Goal: Task Accomplishment & Management: Manage account settings

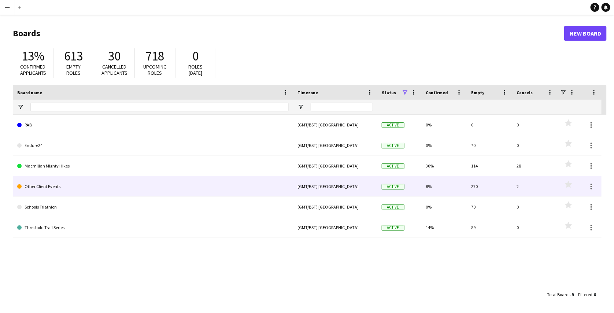
click at [53, 190] on link "Other Client Events" at bounding box center [153, 186] width 272 height 21
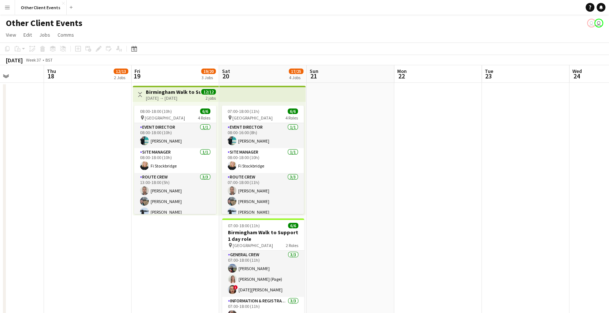
scroll to position [0, 267]
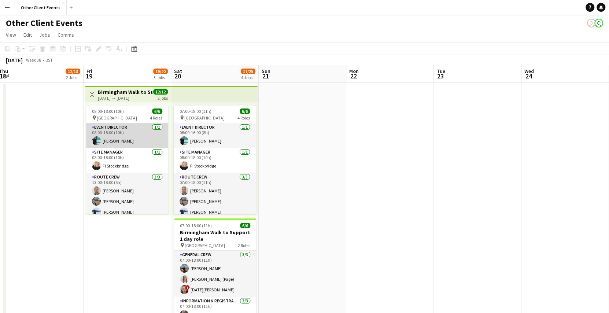
click at [103, 139] on app-card-role "Event Director 1/1 08:00-18:00 (10h) Richard Parr" at bounding box center [127, 135] width 82 height 25
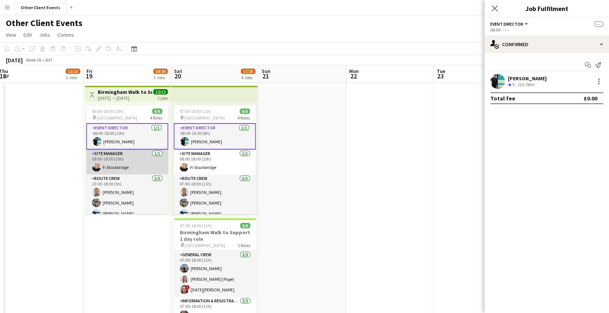
click at [112, 157] on app-card-role "Site Manager 1/1 08:00-18:00 (10h) Fi Stockbridge" at bounding box center [127, 162] width 82 height 25
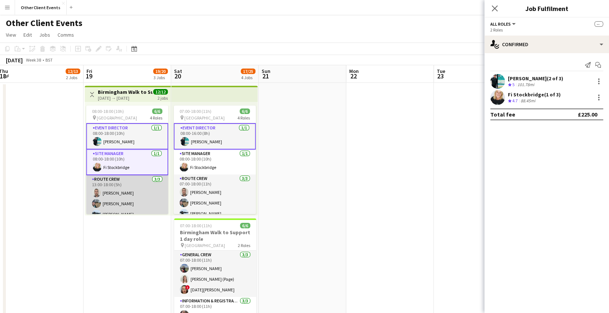
click at [117, 178] on app-card-role "Route Crew 3/3 13:00-18:00 (5h) Mark Leyland Sarah Francis Wayne Athey" at bounding box center [127, 198] width 82 height 46
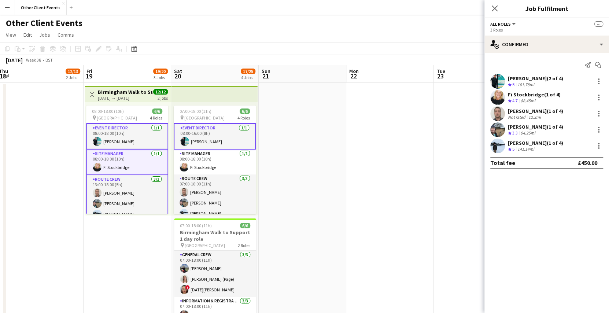
click at [96, 229] on app-date-cell "Toggle View Birmingham Walk to Support 2 day role 19-09-2025 → 20-09-2025 12/12…" at bounding box center [128, 217] width 88 height 268
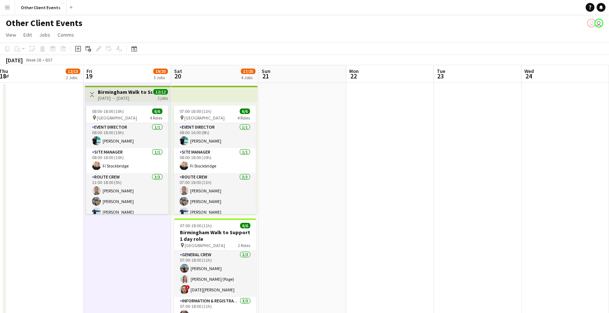
click at [142, 91] on h3 "Birmingham Walk to Support 2 day role" at bounding box center [125, 92] width 55 height 7
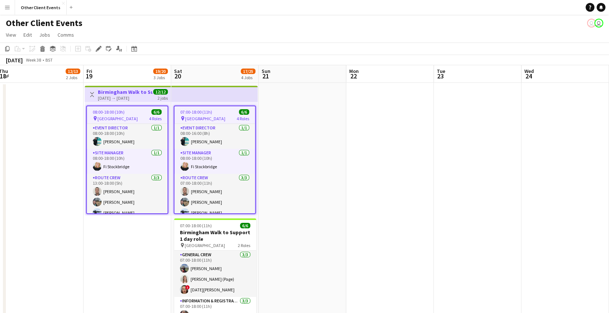
click at [280, 96] on app-date-cell at bounding box center [303, 217] width 88 height 268
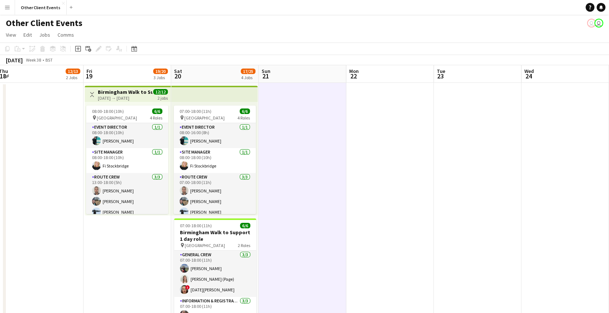
click at [221, 91] on app-top-bar at bounding box center [214, 94] width 87 height 16
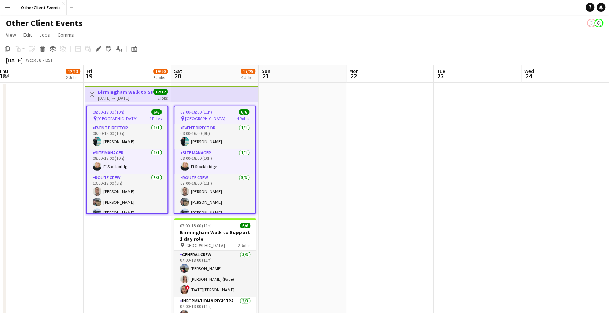
click at [293, 128] on app-date-cell at bounding box center [303, 217] width 88 height 268
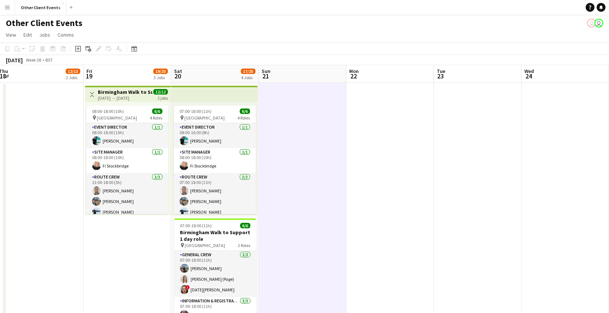
click at [570, 140] on app-date-cell at bounding box center [566, 217] width 88 height 268
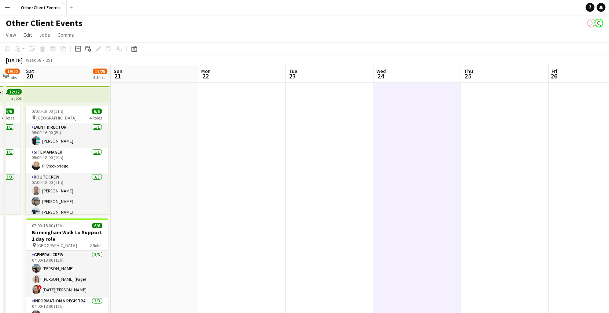
scroll to position [0, 255]
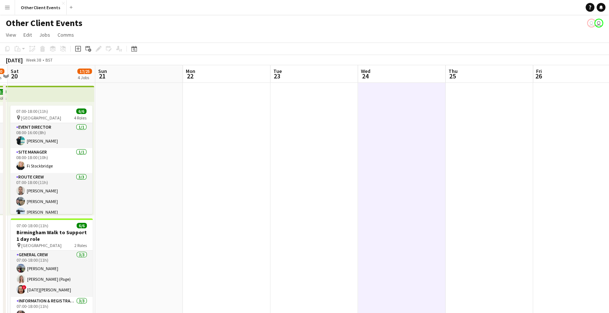
click at [582, 196] on app-date-cell at bounding box center [577, 217] width 88 height 268
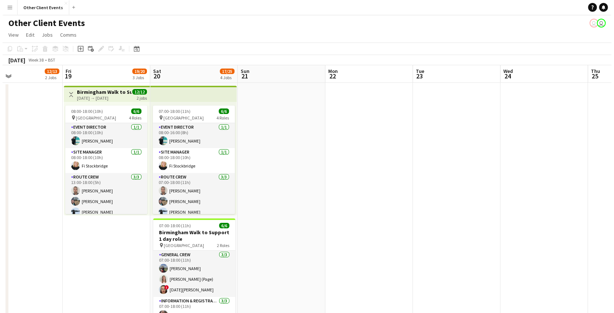
scroll to position [0, 202]
click at [62, 2] on app-icon "Close" at bounding box center [63, 3] width 3 height 3
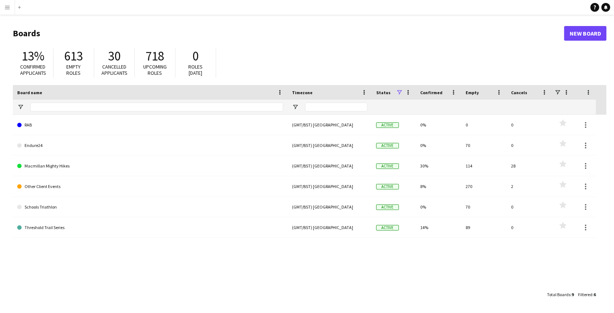
click at [7, 9] on app-icon "Menu" at bounding box center [7, 7] width 6 height 6
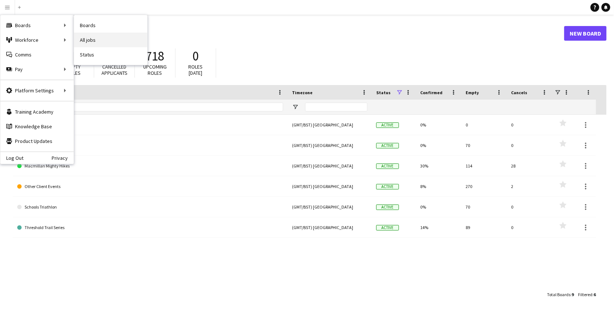
click at [76, 36] on link "All jobs" at bounding box center [110, 40] width 73 height 15
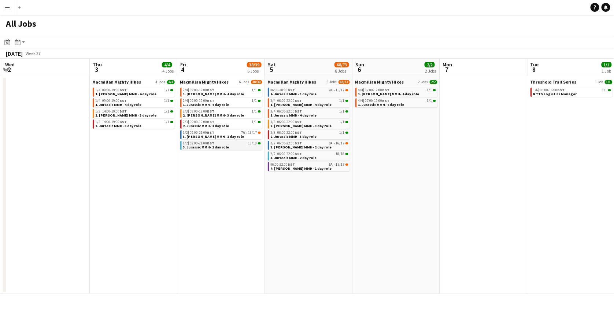
scroll to position [0, 161]
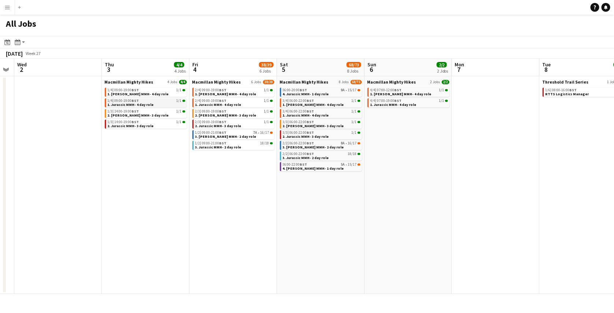
click at [155, 105] on link "1/4 | 09:00-19:00 BST 1/1 1. Jurassic MMH- 4 day role" at bounding box center [147, 102] width 78 height 8
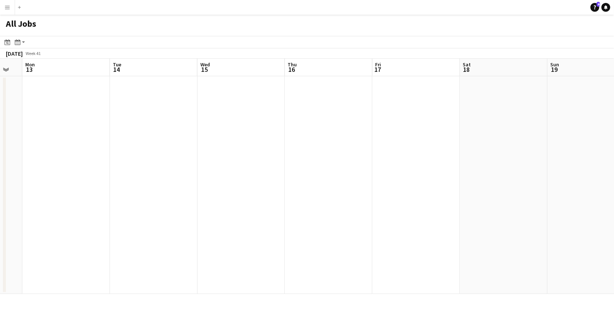
scroll to position [0, 330]
click at [18, 41] on icon "Month view / Day view" at bounding box center [18, 42] width 6 height 6
click at [22, 82] on link "Month view" at bounding box center [39, 81] width 40 height 7
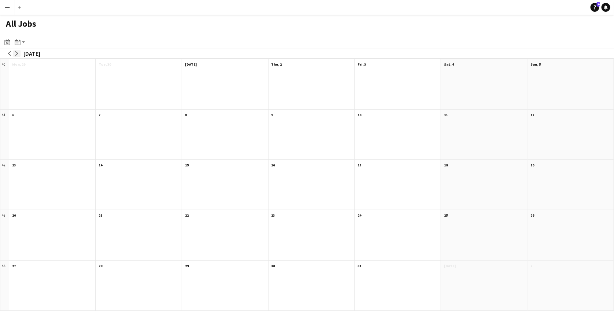
click at [15, 54] on app-icon "arrow-right" at bounding box center [17, 53] width 4 height 4
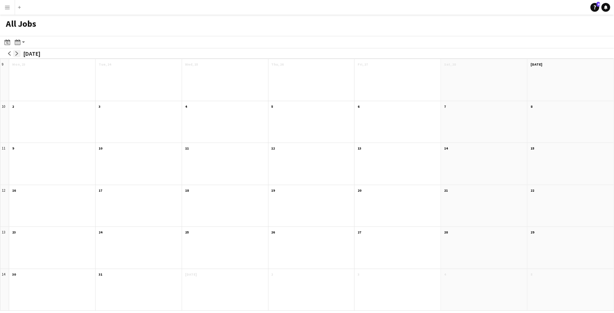
click at [15, 54] on app-icon "arrow-right" at bounding box center [17, 53] width 4 height 4
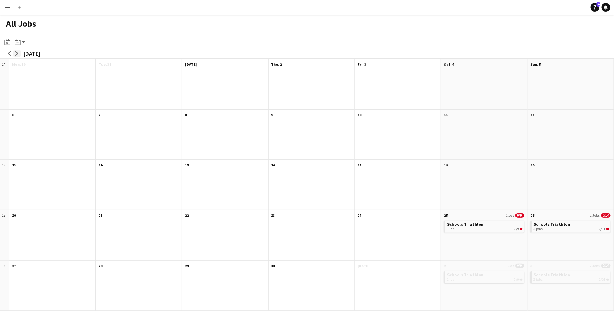
click at [15, 54] on app-icon "arrow-right" at bounding box center [17, 53] width 4 height 4
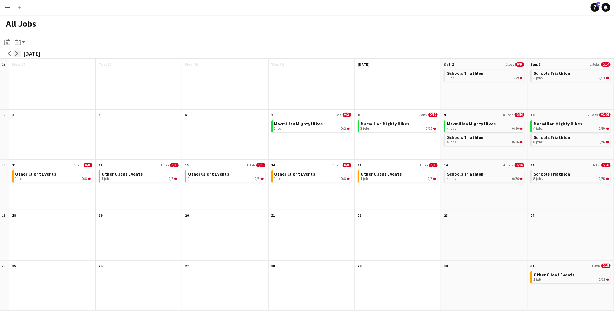
click at [15, 54] on app-icon "arrow-right" at bounding box center [17, 53] width 4 height 4
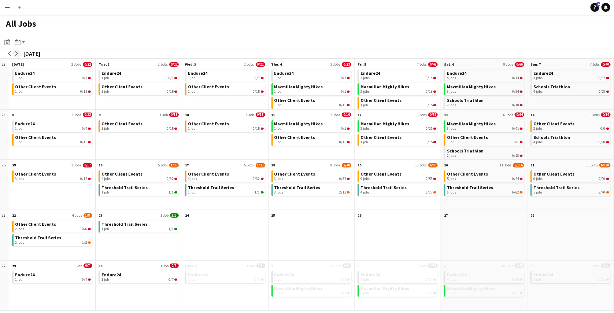
click at [15, 54] on app-icon "arrow-right" at bounding box center [17, 53] width 4 height 4
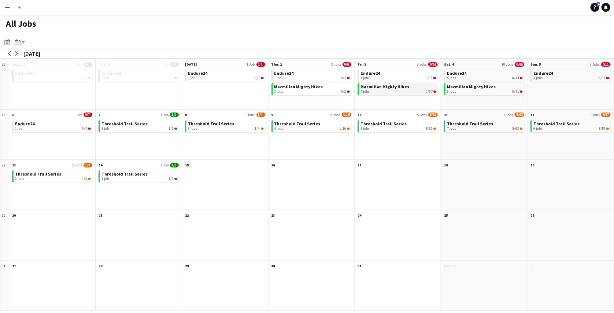
click at [375, 93] on div "4 jobs 0/37" at bounding box center [399, 91] width 76 height 4
click at [409, 78] on div "4 jobs 0/14" at bounding box center [399, 78] width 76 height 4
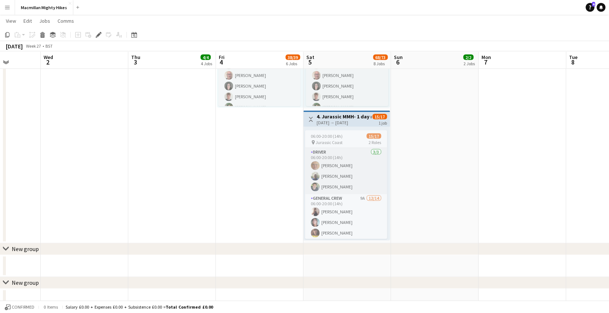
scroll to position [1043, 0]
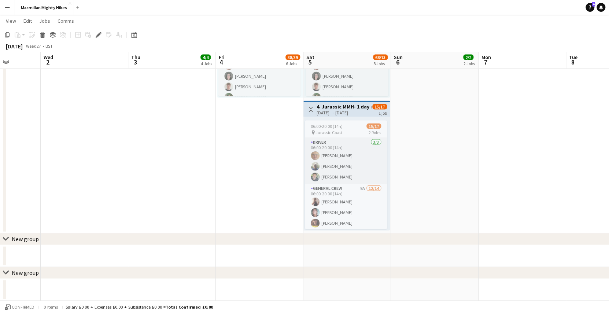
click at [197, 237] on div "chevron-right New group" at bounding box center [304, 239] width 609 height 12
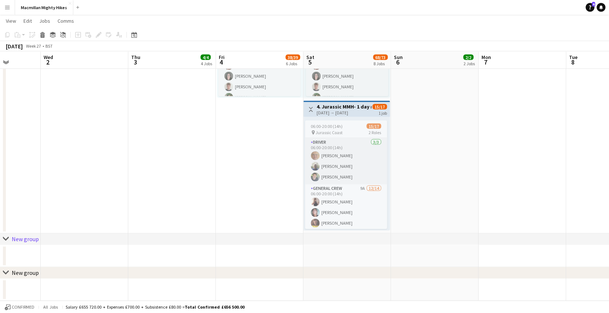
click at [7, 237] on icon "chevron-right" at bounding box center [6, 239] width 6 height 6
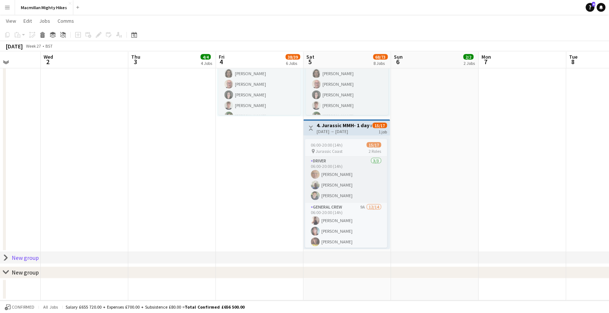
scroll to position [1023, 0]
click at [7, 257] on icon at bounding box center [5, 258] width 3 height 5
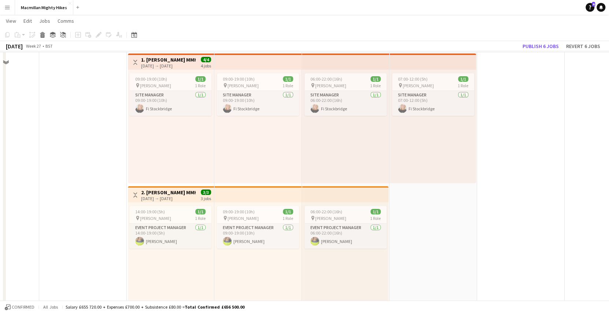
scroll to position [0, 0]
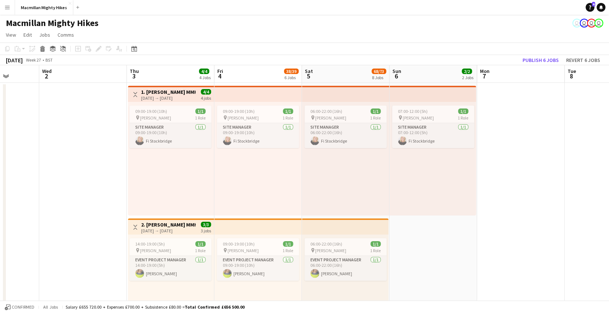
click at [134, 94] on app-icon "Toggle View" at bounding box center [135, 94] width 5 height 5
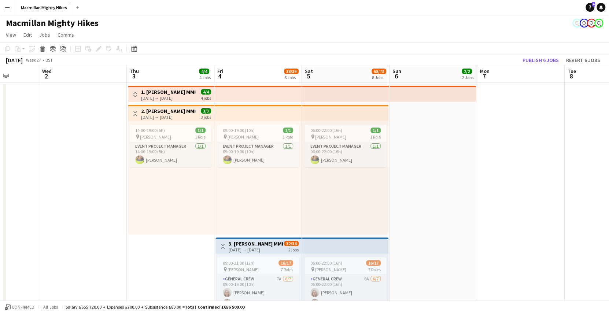
click at [137, 115] on app-icon "Toggle View" at bounding box center [135, 113] width 5 height 5
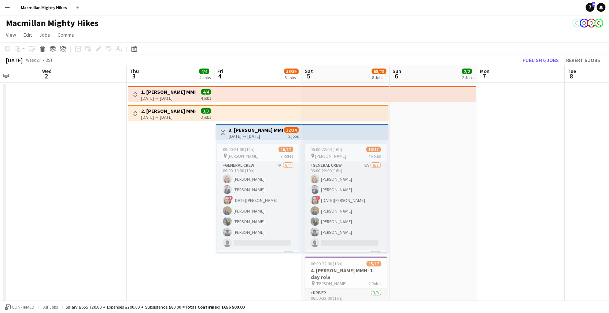
click at [221, 129] on button "Toggle View" at bounding box center [222, 132] width 9 height 9
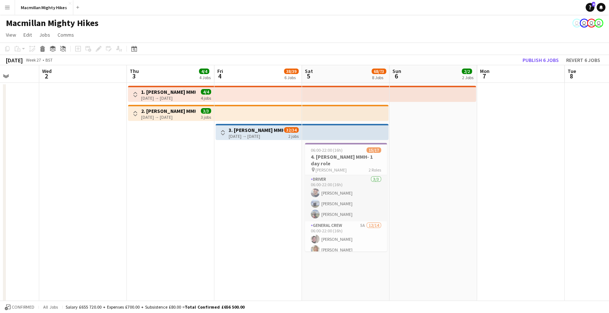
click at [224, 88] on app-top-bar at bounding box center [258, 94] width 88 height 16
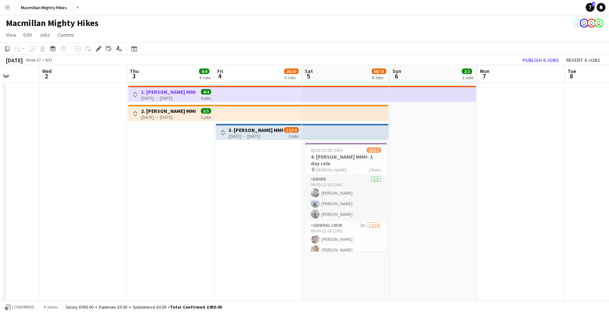
click at [231, 113] on app-top-bar at bounding box center [258, 113] width 88 height 16
click at [260, 114] on app-top-bar at bounding box center [258, 113] width 88 height 16
click at [257, 114] on app-top-bar at bounding box center [258, 113] width 88 height 16
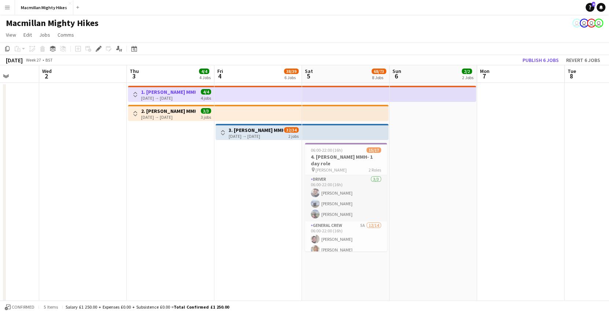
click at [131, 114] on button "Toggle View" at bounding box center [135, 113] width 9 height 9
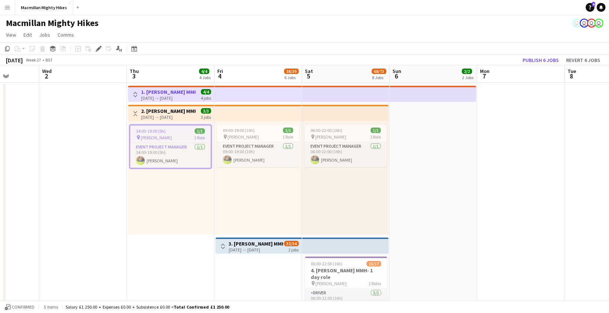
click at [131, 114] on button "Toggle View" at bounding box center [135, 113] width 9 height 9
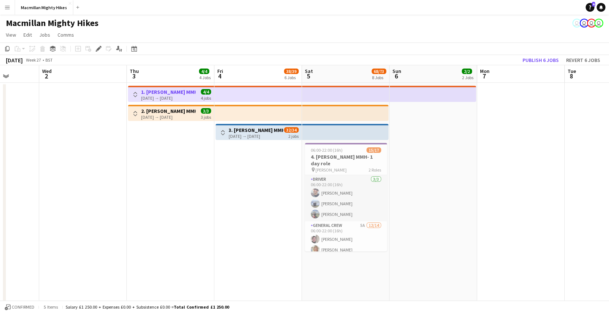
click at [131, 114] on button "Toggle View" at bounding box center [135, 113] width 9 height 9
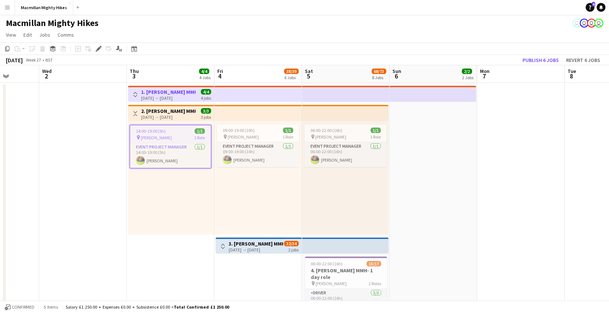
click at [238, 105] on app-top-bar at bounding box center [258, 113] width 88 height 16
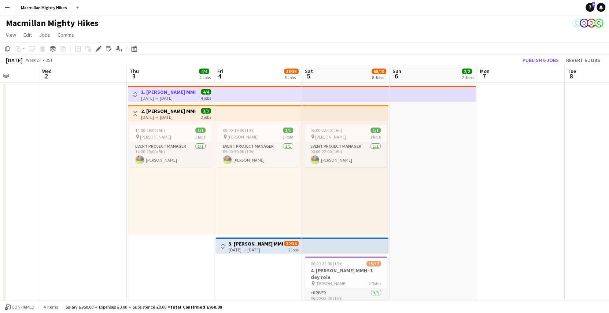
click at [318, 242] on app-top-bar at bounding box center [345, 246] width 87 height 16
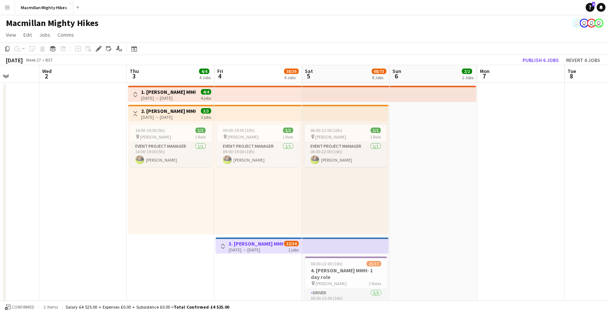
click at [320, 114] on app-top-bar at bounding box center [345, 113] width 87 height 16
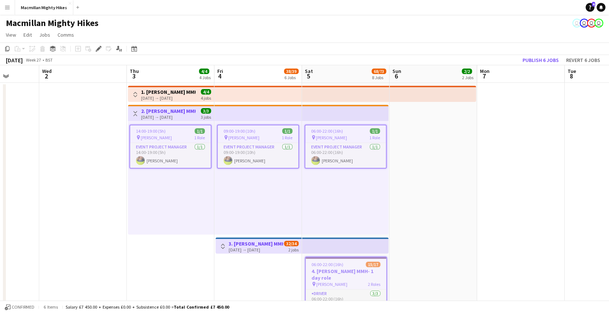
click at [339, 91] on app-top-bar at bounding box center [346, 94] width 88 height 16
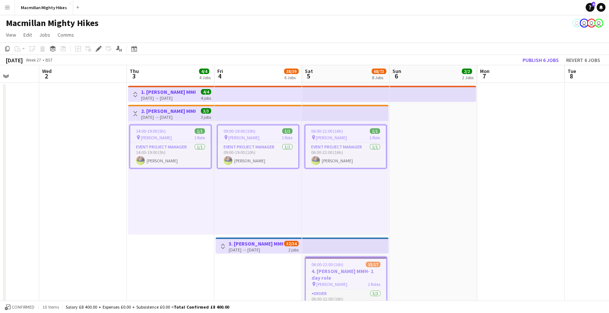
click at [221, 245] on app-icon "Toggle View" at bounding box center [222, 246] width 5 height 5
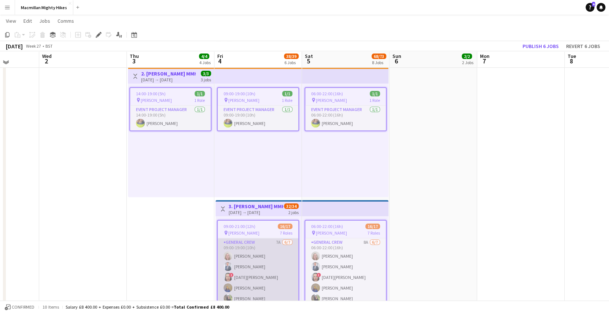
scroll to position [35, 0]
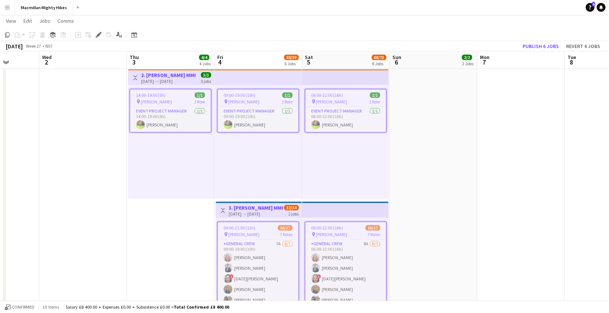
click at [223, 209] on app-icon "Toggle View" at bounding box center [222, 210] width 5 height 5
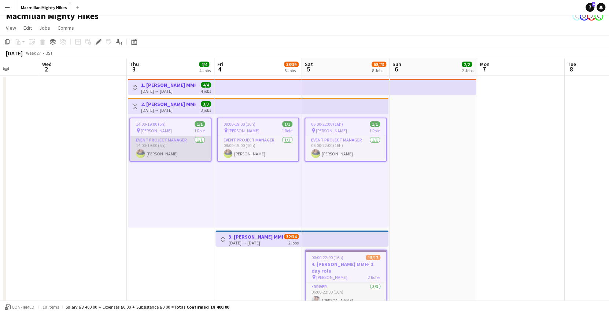
scroll to position [7, 0]
click at [5, 41] on icon "Copy" at bounding box center [7, 41] width 6 height 6
click at [220, 84] on app-top-bar at bounding box center [258, 86] width 88 height 16
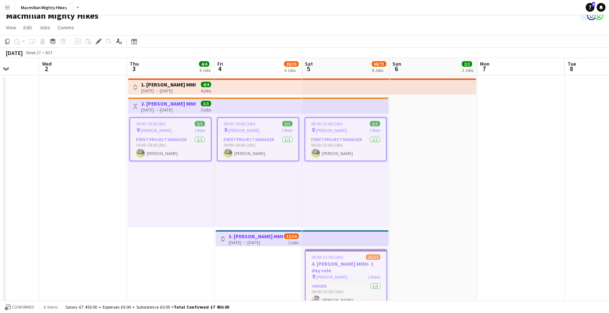
click at [222, 106] on app-top-bar at bounding box center [258, 105] width 88 height 16
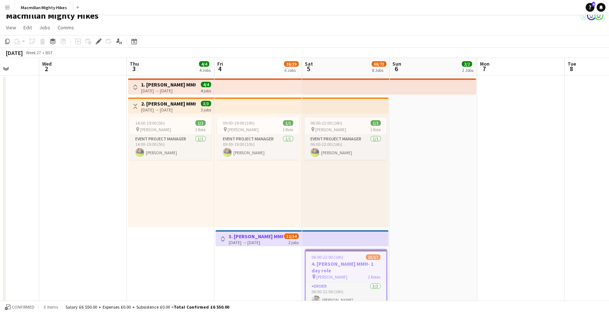
click at [316, 235] on app-top-bar at bounding box center [345, 238] width 87 height 16
click at [331, 254] on span "06:00-22:00 (16h)" at bounding box center [328, 256] width 32 height 5
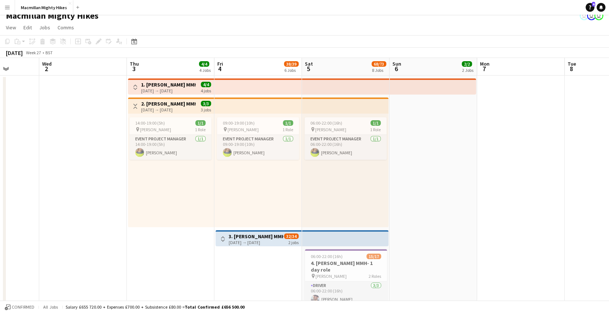
click at [231, 87] on app-top-bar at bounding box center [258, 86] width 88 height 16
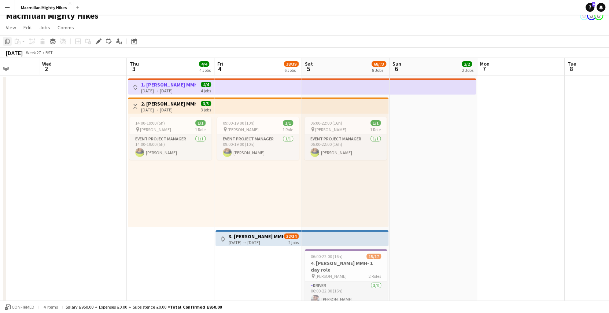
click at [4, 44] on icon "Copy" at bounding box center [7, 41] width 6 height 6
click at [136, 86] on app-icon "Toggle View" at bounding box center [135, 87] width 5 height 5
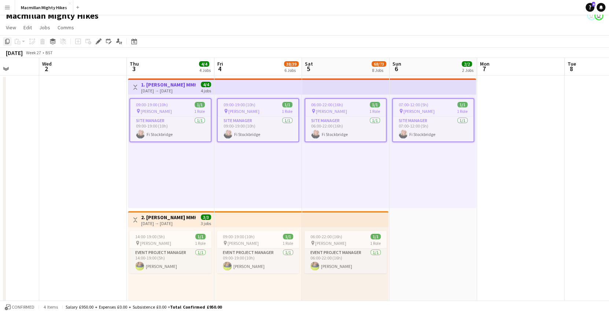
click at [7, 41] on icon "Copy" at bounding box center [7, 41] width 6 height 6
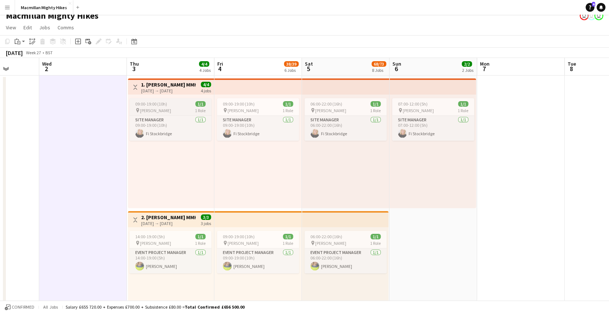
click at [181, 99] on app-job-card "09:00-19:00 (10h) 1/1 pin Gower 1 Role Site Manager 1/1 09:00-19:00 (10h) Fi St…" at bounding box center [170, 119] width 82 height 43
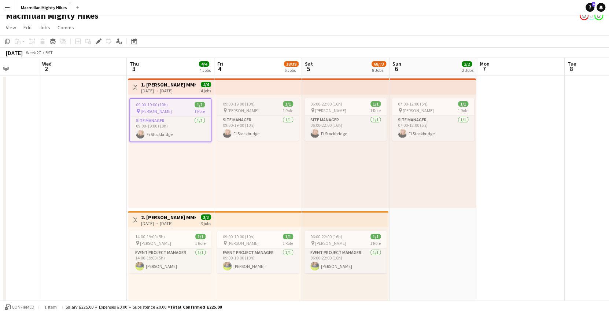
click at [236, 106] on span "09:00-19:00 (10h)" at bounding box center [239, 103] width 32 height 5
click at [316, 106] on span "06:00-22:00 (16h)" at bounding box center [326, 103] width 32 height 5
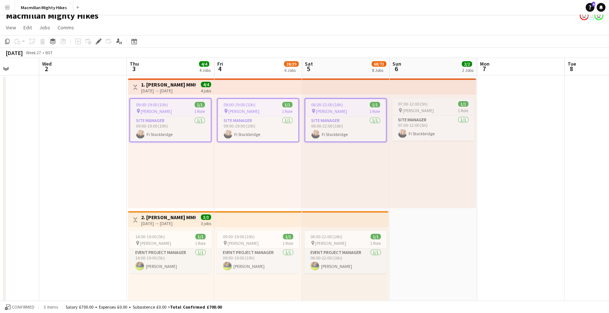
click at [410, 104] on span "07:00-12:00 (5h)" at bounding box center [413, 103] width 30 height 5
click at [10, 41] on icon "Copy" at bounding box center [7, 41] width 6 height 6
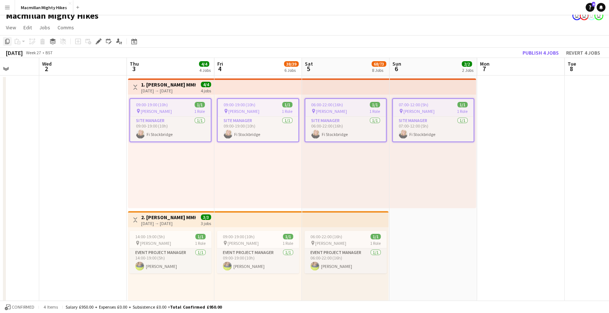
click at [7, 42] on icon "Copy" at bounding box center [7, 41] width 6 height 6
click at [232, 86] on app-top-bar at bounding box center [258, 86] width 88 height 16
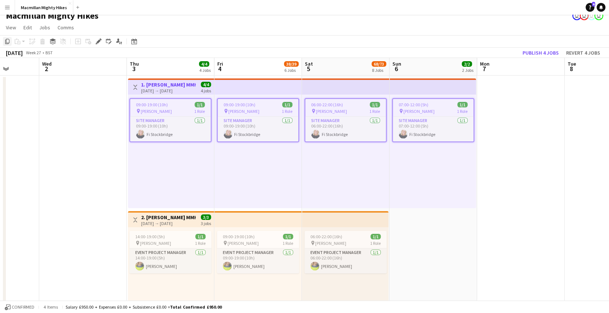
click at [5, 44] on icon "Copy" at bounding box center [7, 41] width 6 height 6
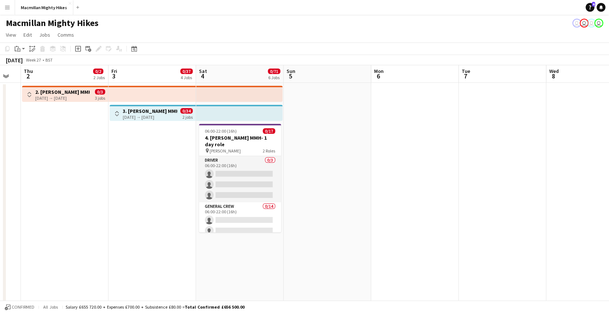
scroll to position [0, 154]
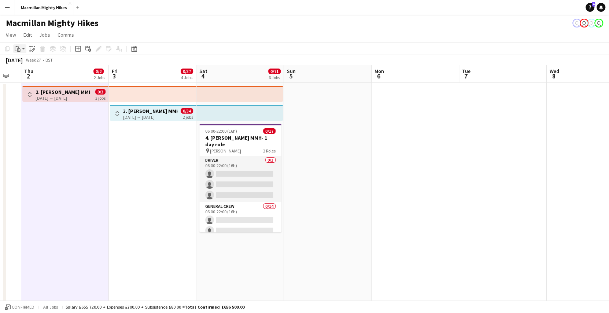
click at [22, 51] on app-action-btn "Paste" at bounding box center [19, 48] width 13 height 9
click at [25, 64] on link "Paste Ctrl+V" at bounding box center [53, 62] width 69 height 7
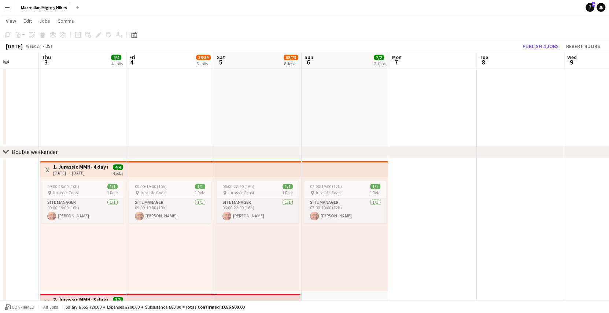
scroll to position [0, 229]
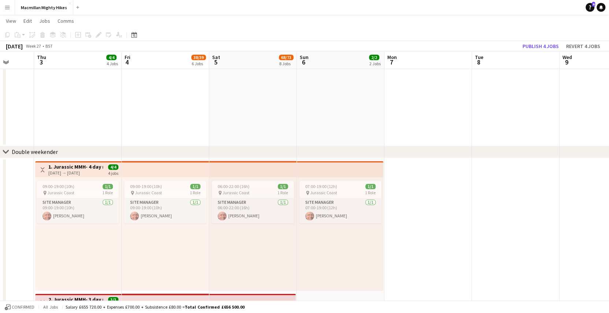
click at [67, 172] on div "[DATE] → [DATE]" at bounding box center [75, 172] width 55 height 5
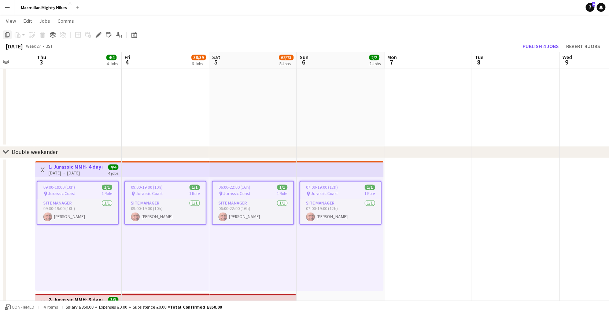
click at [10, 33] on icon "Copy" at bounding box center [7, 35] width 6 height 6
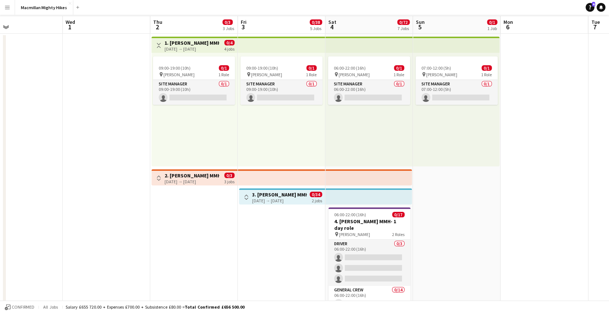
scroll to position [0, 0]
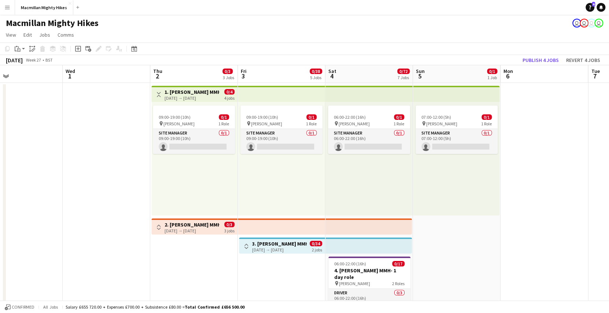
click at [179, 95] on div "[DATE] → [DATE]" at bounding box center [192, 97] width 55 height 5
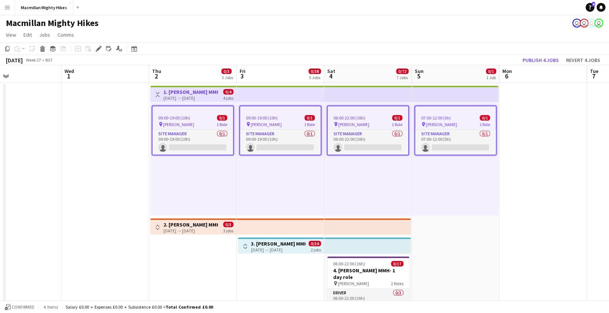
scroll to position [0, 199]
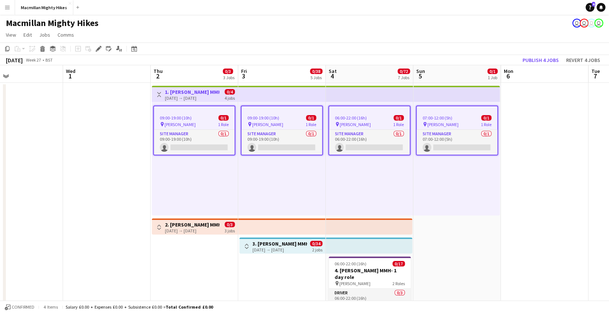
click at [98, 49] on icon at bounding box center [98, 49] width 4 height 4
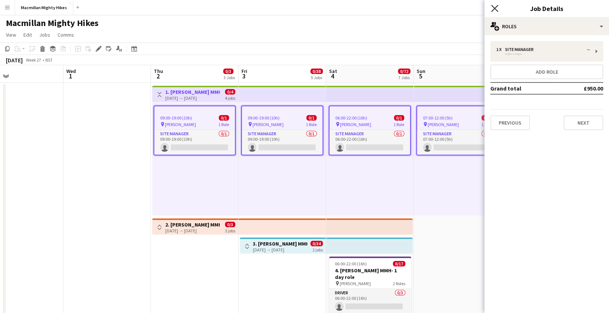
click at [495, 7] on icon "Close pop-in" at bounding box center [494, 8] width 7 height 7
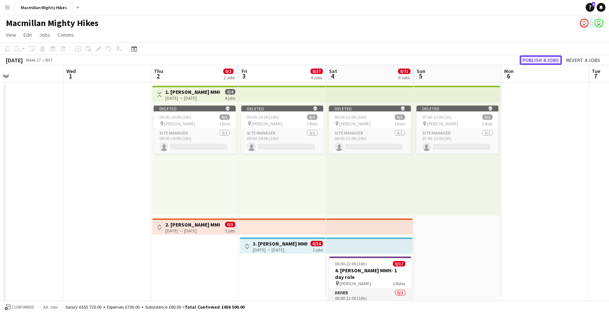
click at [543, 59] on button "Publish 4 jobs" at bounding box center [541, 60] width 42 height 10
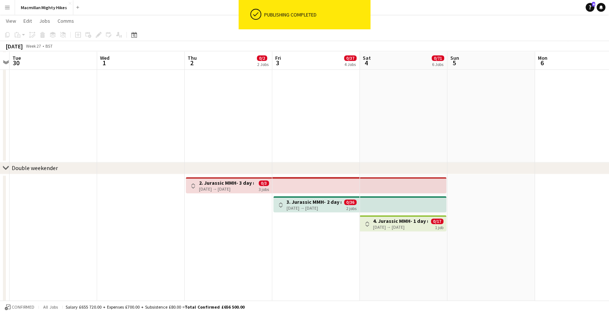
scroll to position [570, 0]
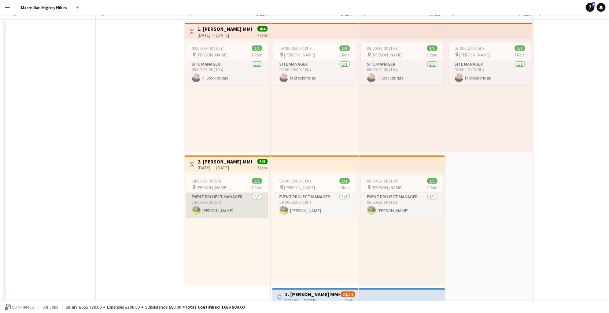
scroll to position [0, 0]
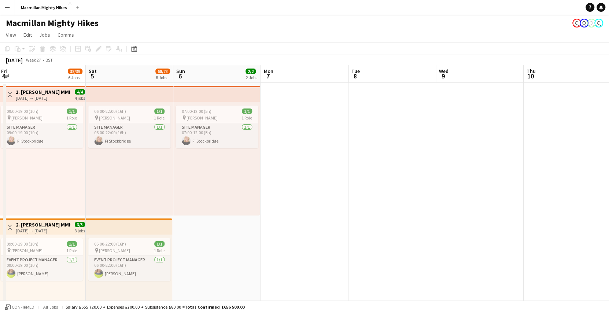
scroll to position [0, 354]
click at [20, 58] on div "[DATE]" at bounding box center [14, 59] width 17 height 7
click at [14, 38] on link "View" at bounding box center [11, 35] width 16 height 10
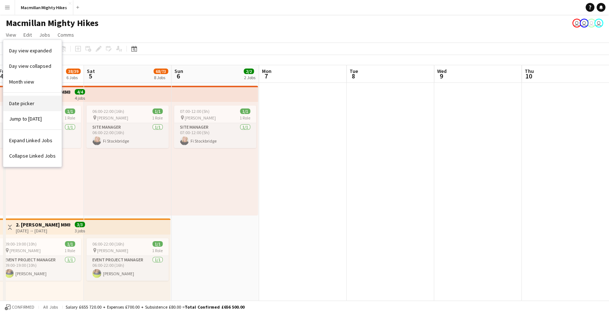
click at [22, 104] on span "Date picker" at bounding box center [21, 103] width 25 height 7
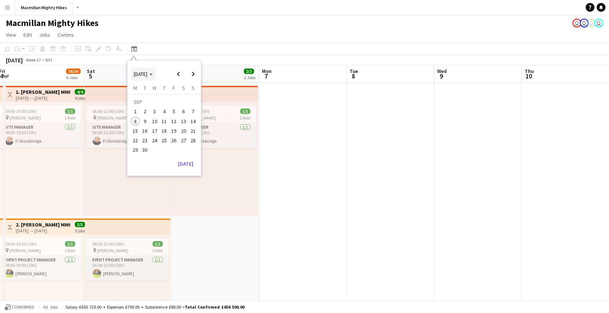
click at [153, 76] on span "[DATE]" at bounding box center [143, 74] width 19 height 7
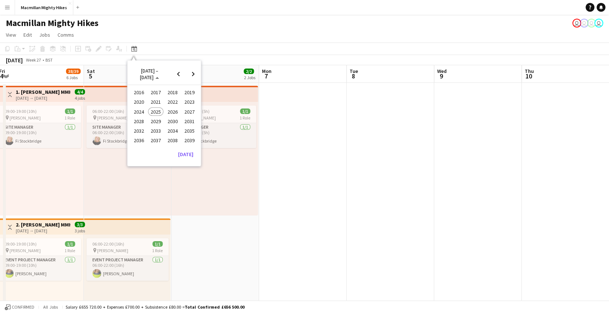
click at [172, 110] on span "2026" at bounding box center [172, 111] width 15 height 9
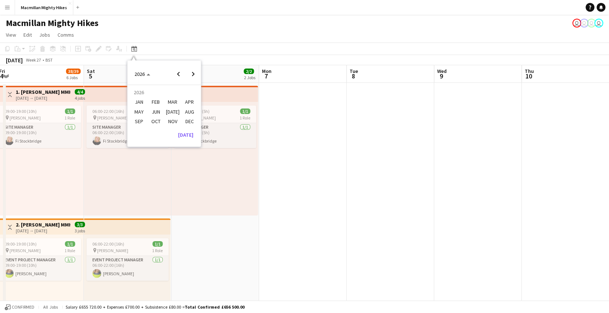
click at [168, 113] on span "[DATE]" at bounding box center [172, 111] width 15 height 9
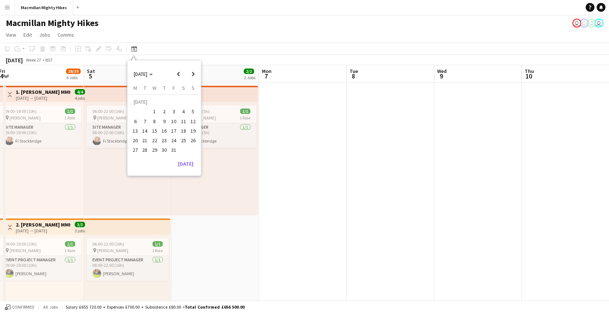
click at [146, 122] on span "7" at bounding box center [145, 121] width 9 height 9
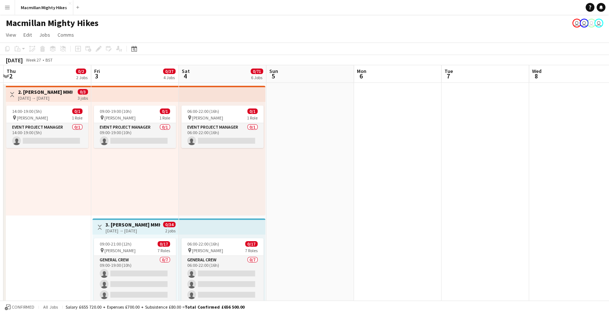
scroll to position [0, 260]
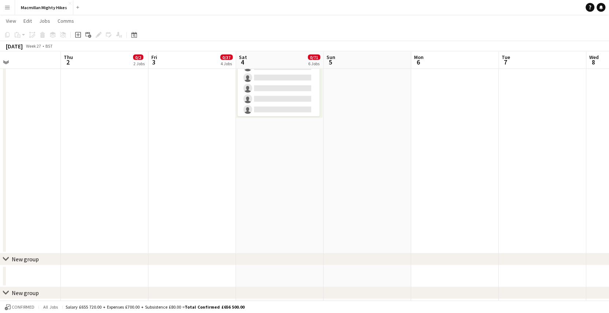
scroll to position [1043, 0]
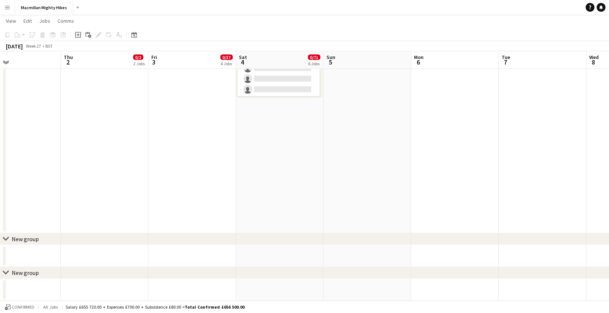
click at [163, 288] on app-date-cell at bounding box center [192, 290] width 88 height 22
click at [166, 292] on app-date-cell at bounding box center [192, 290] width 88 height 22
click at [256, 284] on app-date-cell at bounding box center [280, 290] width 88 height 22
click at [189, 289] on app-date-cell at bounding box center [192, 290] width 88 height 22
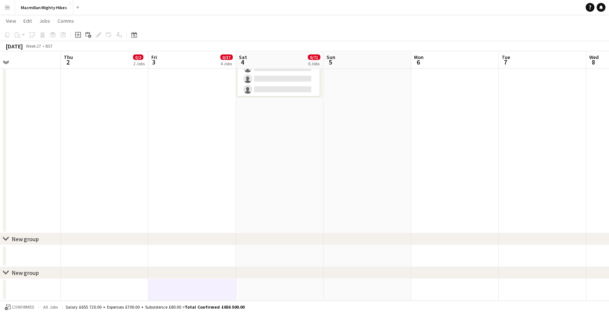
click at [170, 288] on app-date-cell at bounding box center [192, 290] width 88 height 22
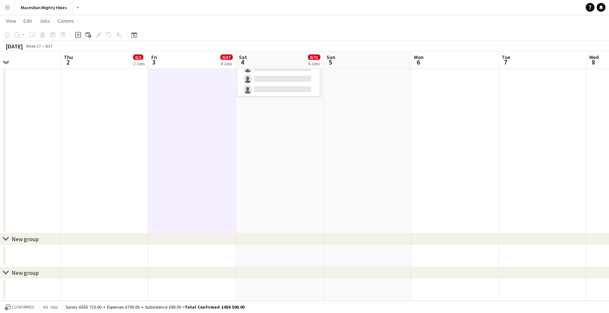
click at [190, 282] on app-date-cell at bounding box center [192, 290] width 88 height 22
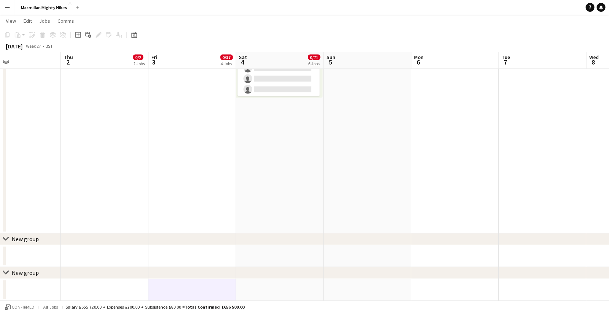
click at [163, 297] on app-date-cell at bounding box center [192, 290] width 88 height 22
click at [130, 297] on app-date-cell at bounding box center [105, 290] width 88 height 22
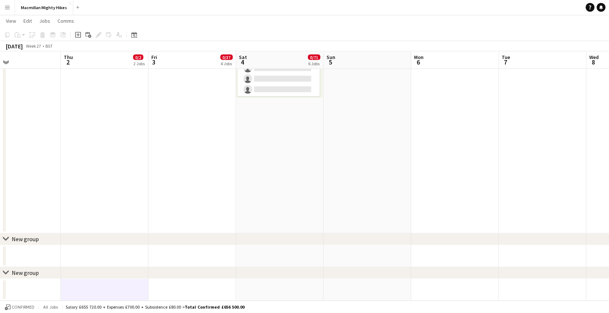
click at [165, 295] on app-date-cell at bounding box center [192, 290] width 88 height 22
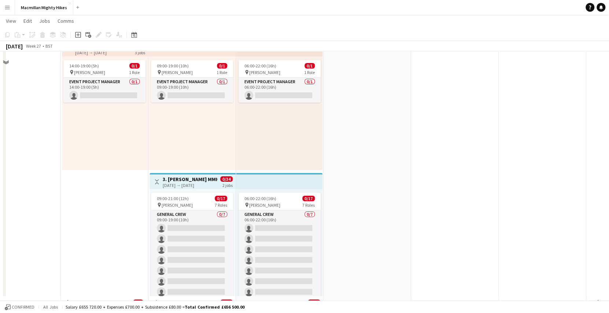
scroll to position [0, 0]
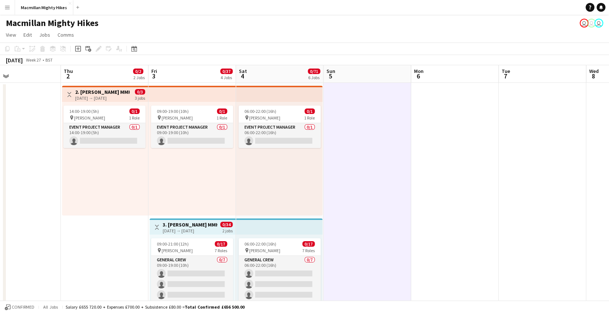
click at [8, 47] on div "Copy Paste Paste Ctrl+V Paste with crew Ctrl+Shift+V Paste linked Job [GEOGRAPH…" at bounding box center [35, 48] width 65 height 9
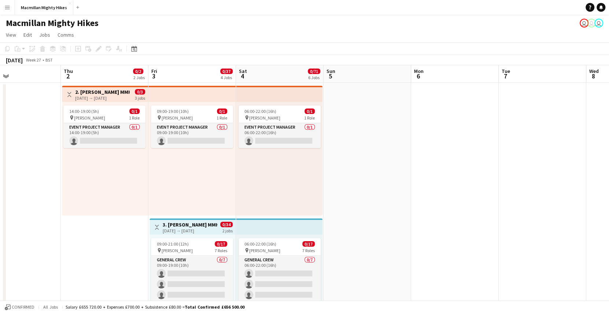
click at [20, 49] on div "Copy Paste Paste Ctrl+V Paste with crew Ctrl+Shift+V Paste linked Job [GEOGRAPH…" at bounding box center [35, 48] width 65 height 9
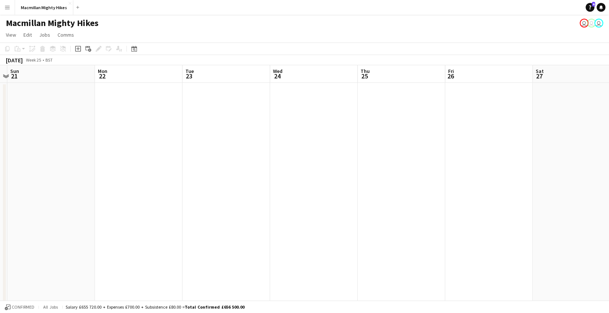
scroll to position [0, 226]
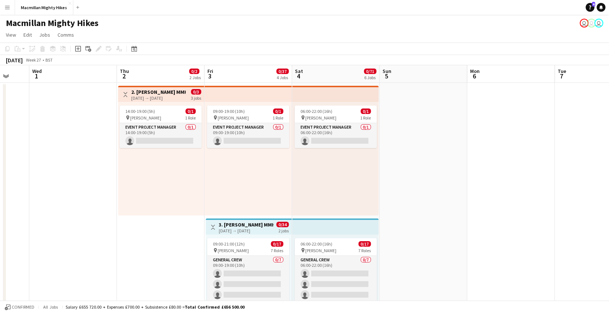
scroll to position [0, 321]
click at [123, 91] on button "Toggle View" at bounding box center [125, 94] width 9 height 9
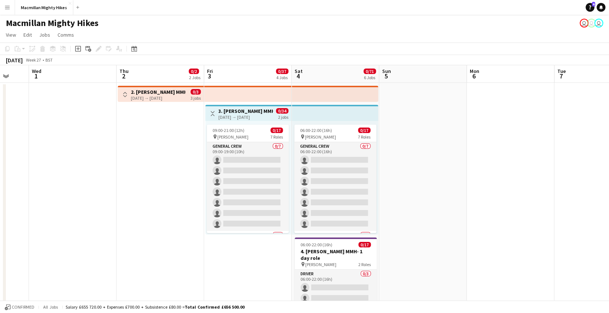
click at [213, 114] on app-icon "Toggle View" at bounding box center [212, 113] width 5 height 5
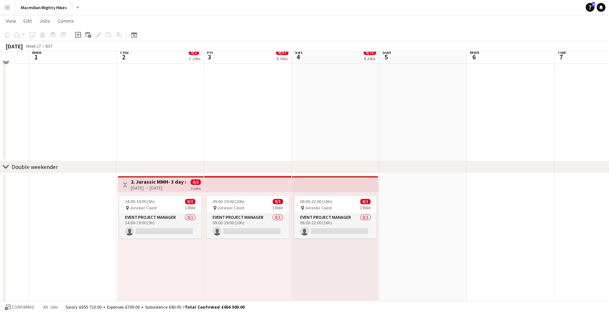
scroll to position [560, 0]
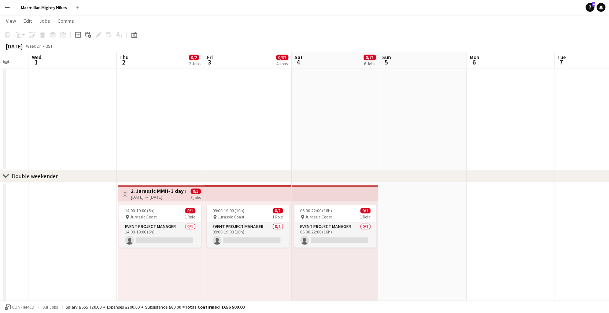
click at [124, 191] on app-icon "Toggle View" at bounding box center [124, 193] width 5 height 5
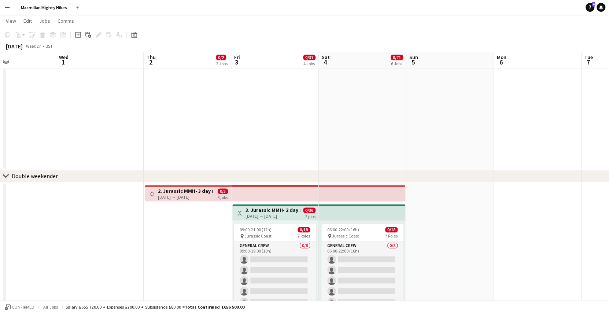
scroll to position [0, 291]
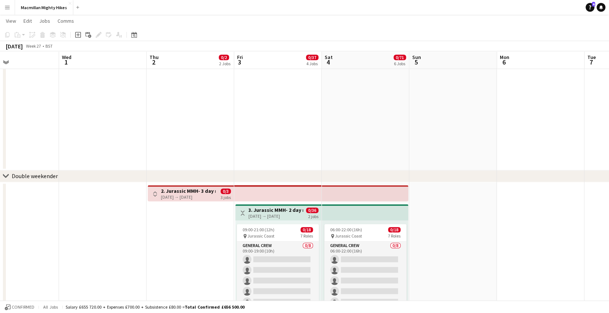
click at [244, 212] on app-icon "Toggle View" at bounding box center [242, 212] width 5 height 5
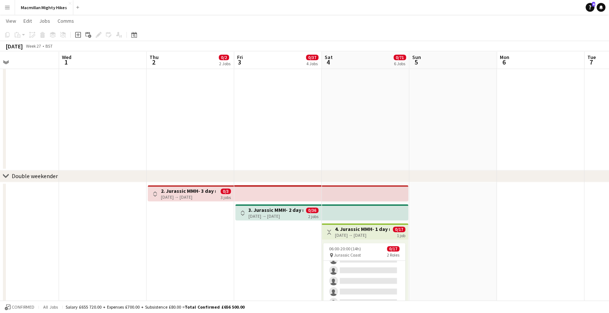
scroll to position [591, 0]
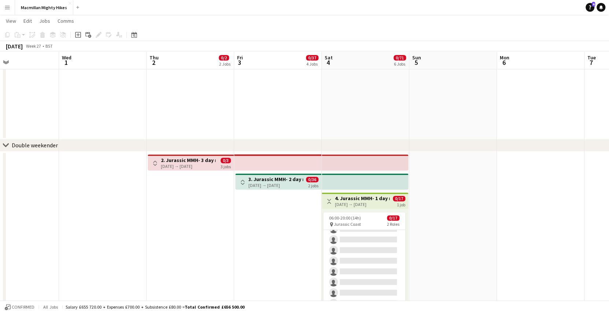
click at [330, 201] on app-icon "Toggle View" at bounding box center [329, 201] width 5 height 5
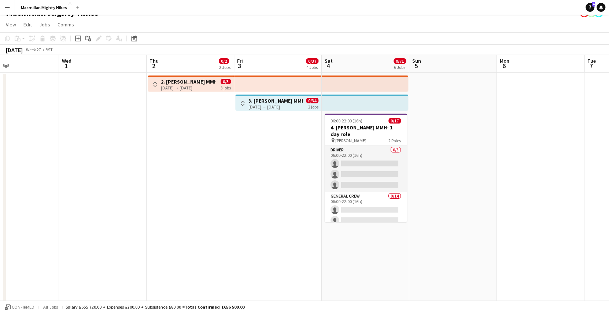
scroll to position [0, 0]
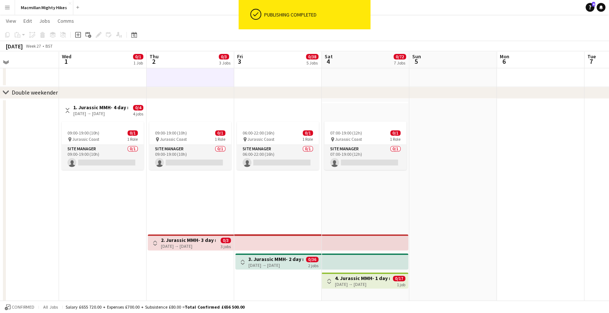
scroll to position [643, 0]
click at [87, 108] on h3 "1. Jurassic MMH- 4 day role" at bounding box center [100, 108] width 55 height 7
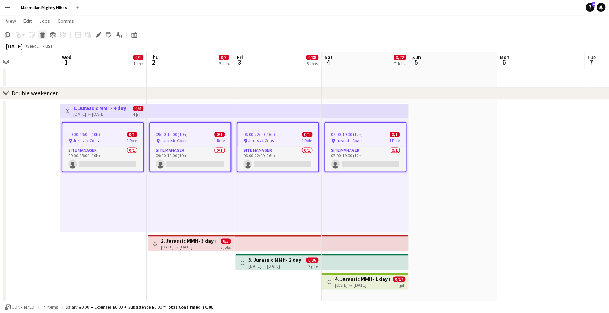
click at [46, 38] on div "Delete" at bounding box center [42, 34] width 9 height 9
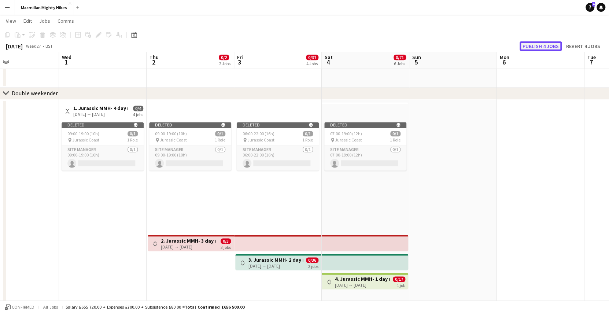
click at [545, 46] on button "Publish 4 jobs" at bounding box center [541, 46] width 42 height 10
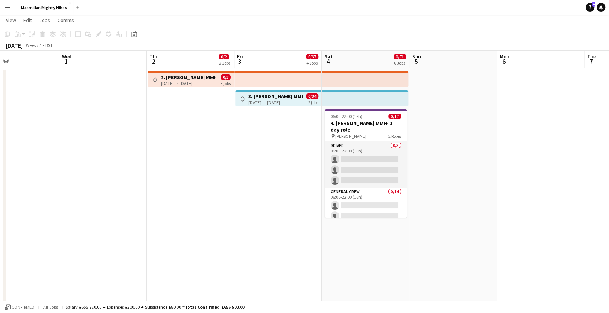
scroll to position [0, 0]
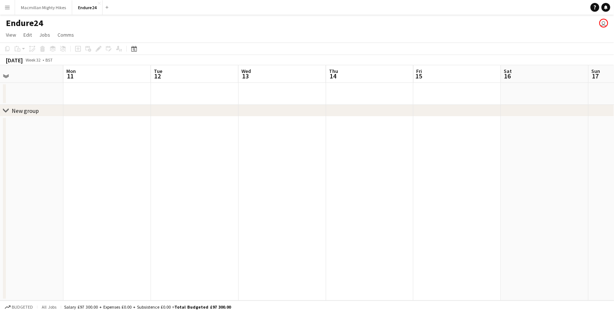
scroll to position [0, 198]
